Goal: Information Seeking & Learning: Check status

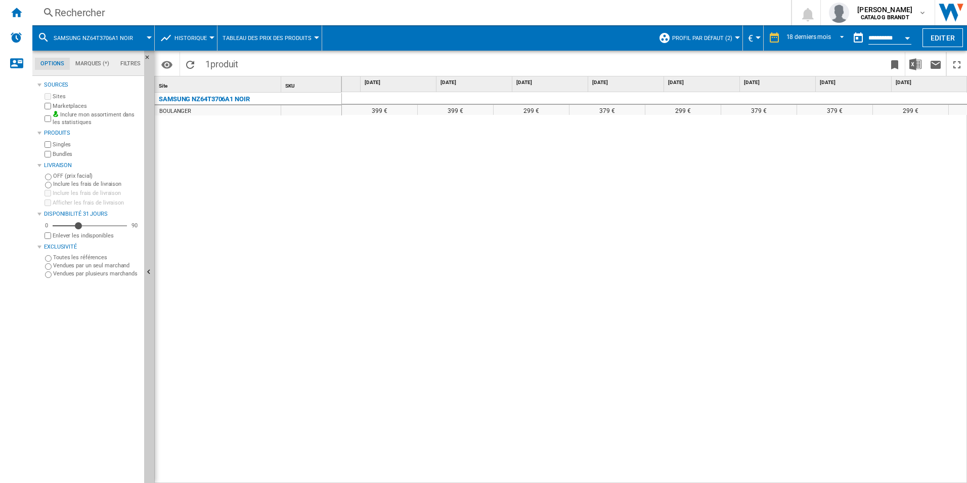
scroll to position [0, 816]
click at [112, 9] on div "Rechercher" at bounding box center [410, 13] width 710 height 14
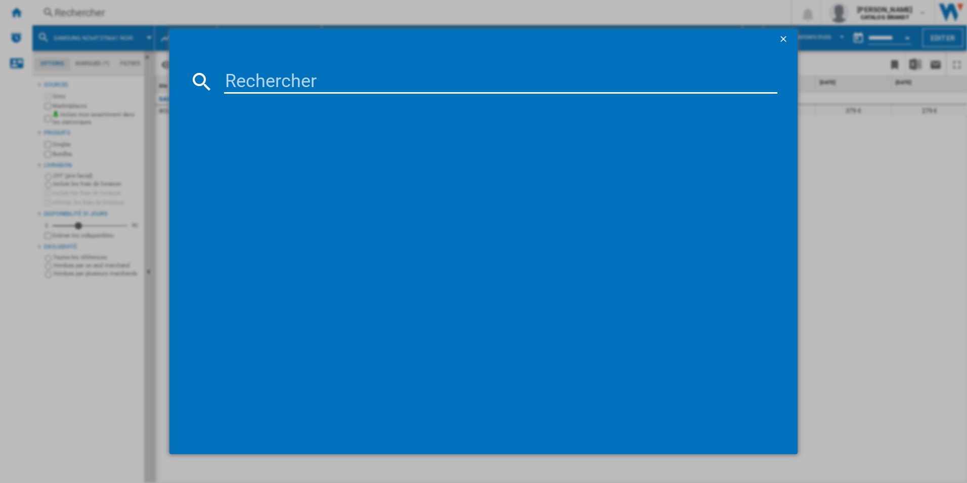
click at [268, 88] on input at bounding box center [501, 81] width 554 height 24
drag, startPoint x: 268, startPoint y: 80, endPoint x: 286, endPoint y: 86, distance: 18.7
click at [268, 79] on input at bounding box center [501, 81] width 554 height 24
type input "ETI31c"
click at [788, 36] on ng-md-icon "getI18NText('BUTTONS.CLOSE_DIALOG')" at bounding box center [785, 40] width 12 height 12
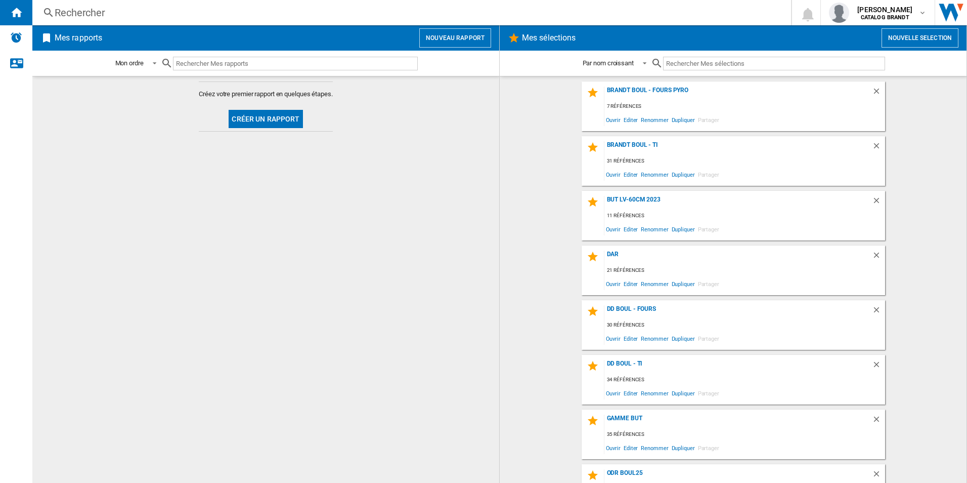
click at [103, 10] on div "Rechercher" at bounding box center [410, 13] width 710 height 14
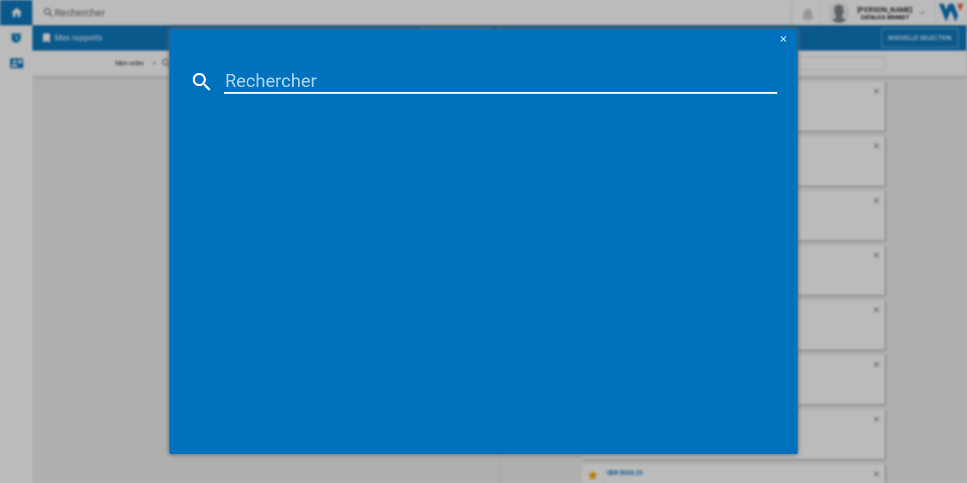
click at [244, 75] on input at bounding box center [501, 81] width 554 height 24
paste input "ETI31c"
type input "ETI31c"
click at [278, 146] on div "ESSENTIELB ETI31C NOIR" at bounding box center [491, 147] width 544 height 10
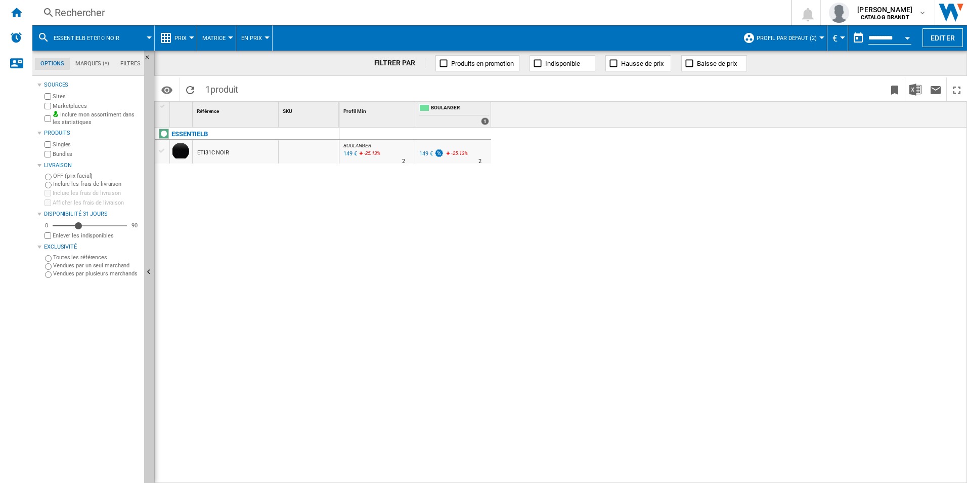
click at [173, 40] on div "Prix" at bounding box center [176, 37] width 32 height 25
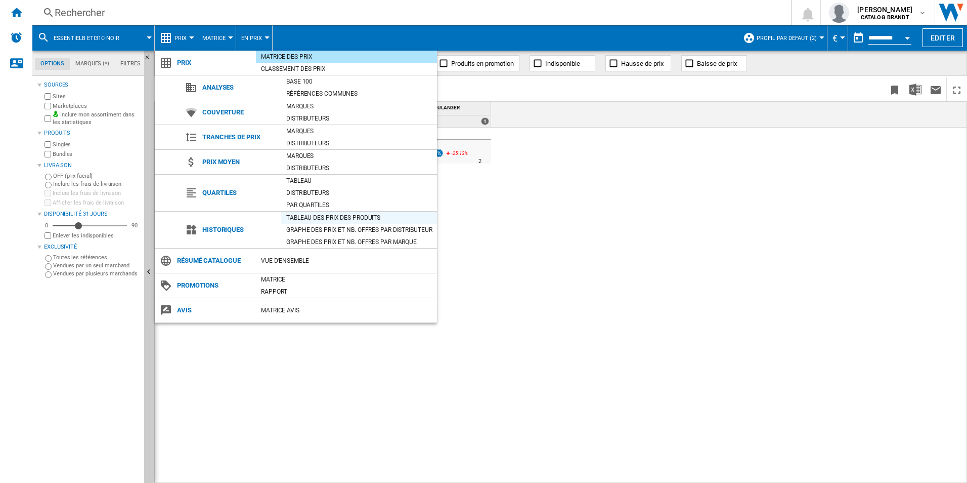
click at [348, 218] on div "Tableau des prix des produits" at bounding box center [359, 217] width 156 height 10
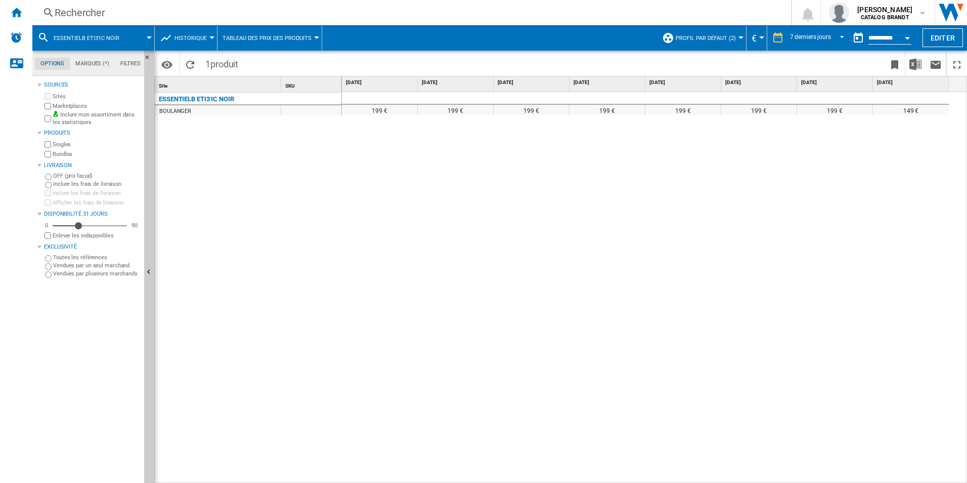
click at [700, 35] on span "Profil par défaut (2)" at bounding box center [706, 38] width 60 height 7
click at [812, 41] on span "7 derniers jours" at bounding box center [810, 38] width 41 height 9
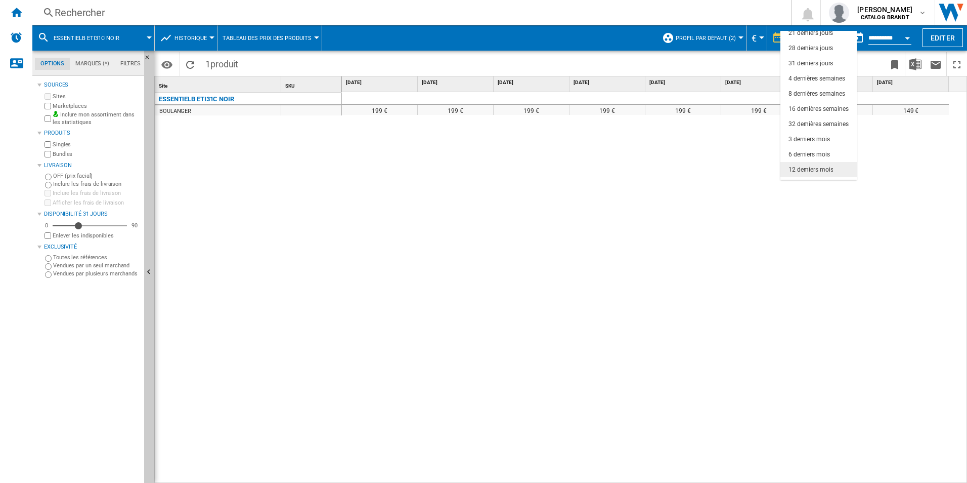
scroll to position [64, 0]
click at [812, 168] on div "18 derniers mois" at bounding box center [811, 172] width 45 height 9
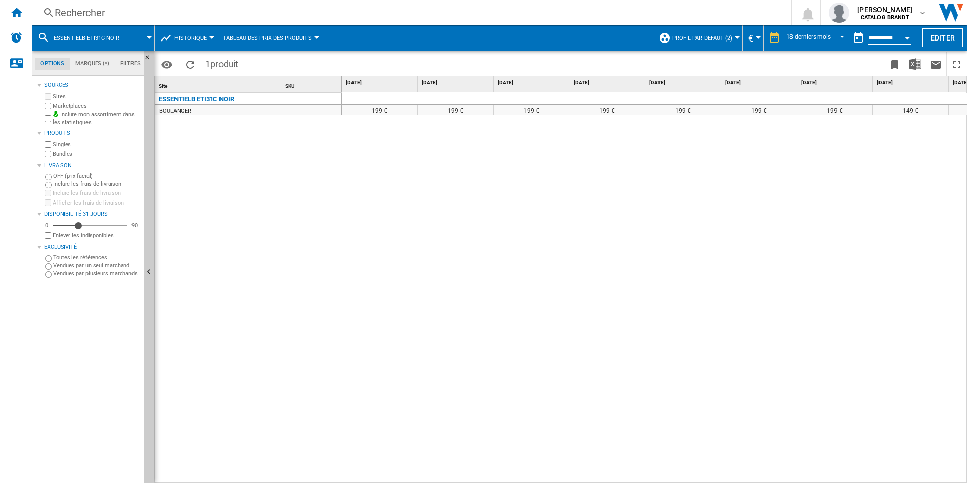
click at [663, 237] on div "199 € 199 € 199 € 199 € 199 € 199 € 199 € 149 €" at bounding box center [655, 287] width 626 height 391
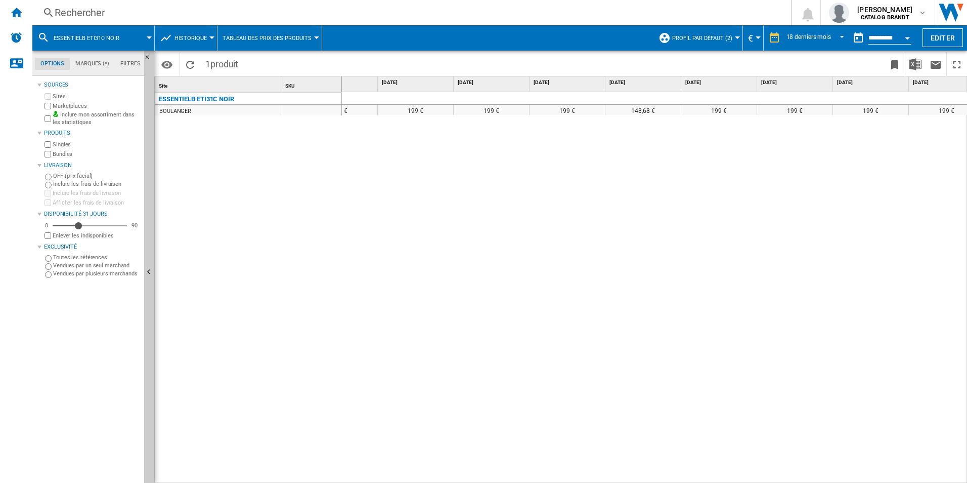
scroll to position [0, 550]
